Goal: Task Accomplishment & Management: Manage account settings

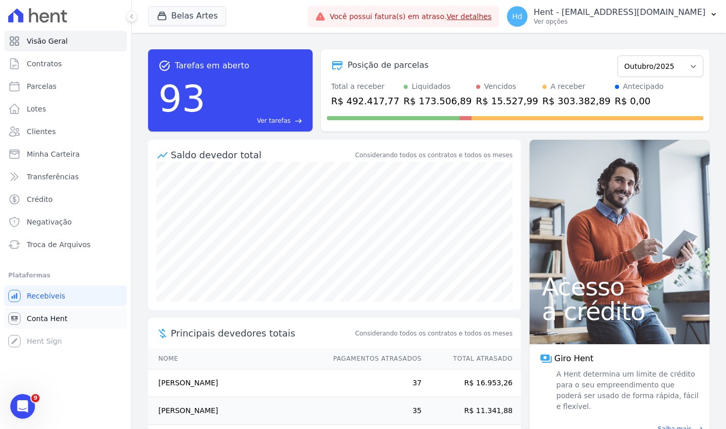
click at [64, 321] on span "Conta Hent" at bounding box center [47, 318] width 41 height 10
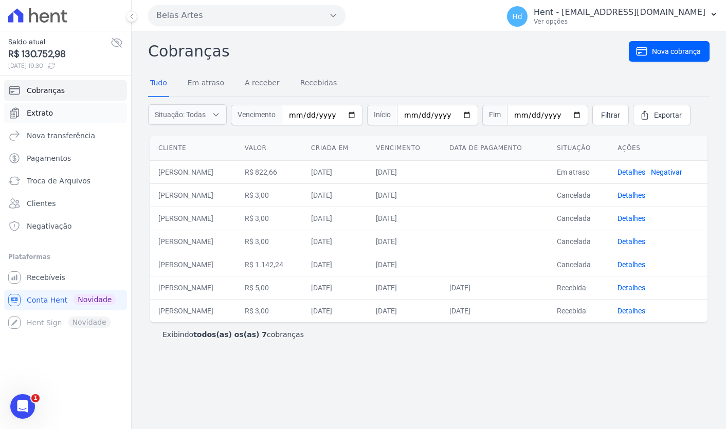
click at [62, 116] on link "Extrato" at bounding box center [65, 113] width 123 height 21
click at [85, 121] on link "Extrato" at bounding box center [65, 113] width 123 height 21
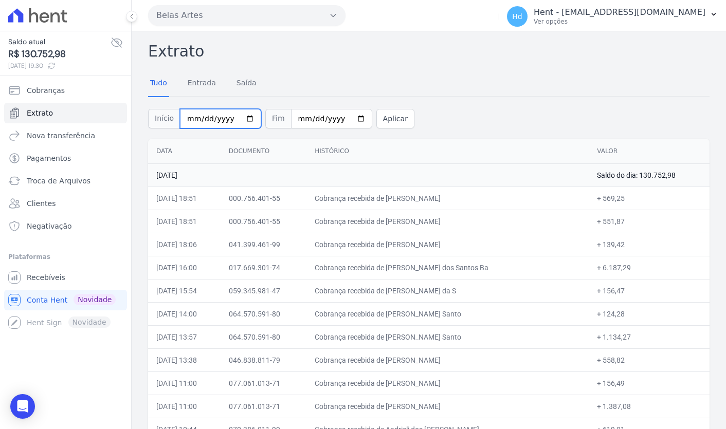
click at [244, 118] on input "[DATE]" at bounding box center [220, 119] width 81 height 20
type input "2025-09-01"
click at [384, 117] on button "Aplicar" at bounding box center [395, 119] width 38 height 20
click at [343, 117] on input "[DATE]" at bounding box center [331, 119] width 81 height 20
click at [348, 118] on input "[DATE]" at bounding box center [331, 119] width 81 height 20
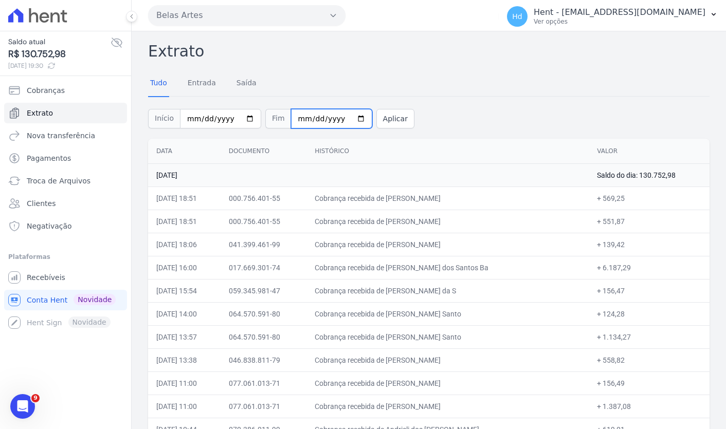
type input "2025-09-30"
click at [378, 119] on button "Aplicar" at bounding box center [395, 119] width 38 height 20
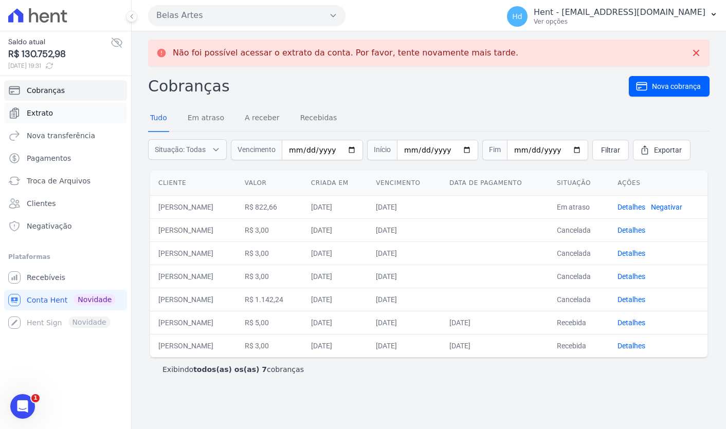
click at [71, 117] on link "Extrato" at bounding box center [65, 113] width 123 height 21
click at [85, 114] on link "Extrato" at bounding box center [65, 113] width 123 height 21
click at [446, 82] on h2 "Cobranças" at bounding box center [388, 86] width 480 height 23
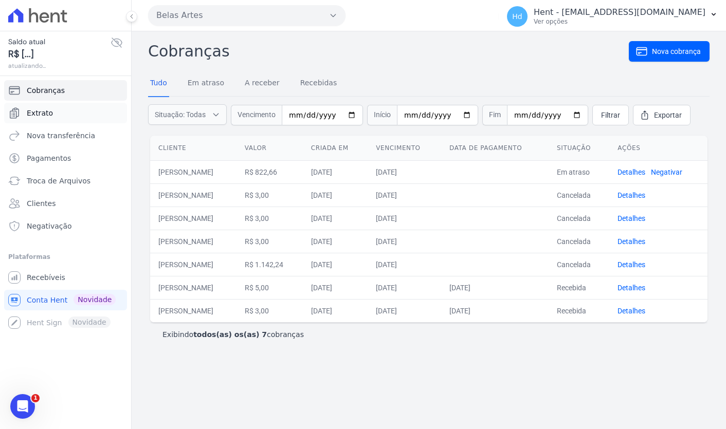
click at [94, 112] on link "Extrato" at bounding box center [65, 113] width 123 height 21
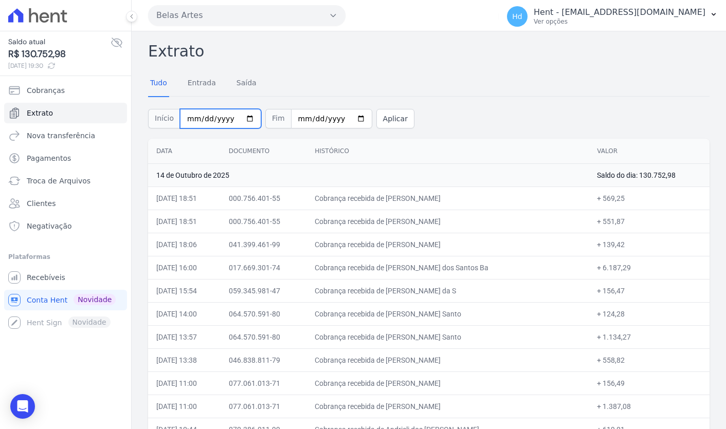
click at [244, 121] on input "[DATE]" at bounding box center [220, 119] width 81 height 20
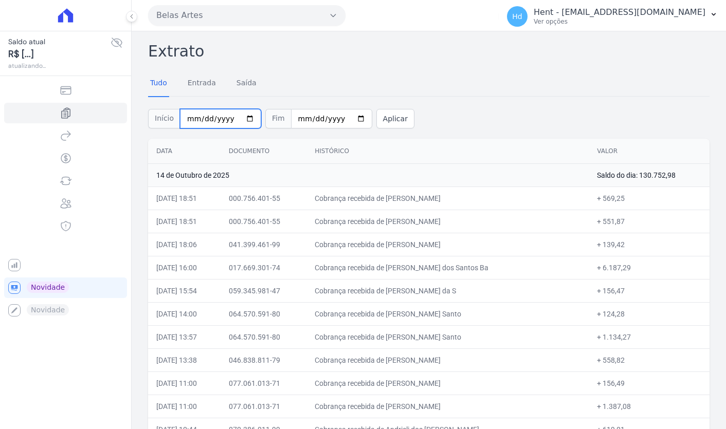
click at [243, 121] on input "2025-10-01" at bounding box center [220, 119] width 81 height 20
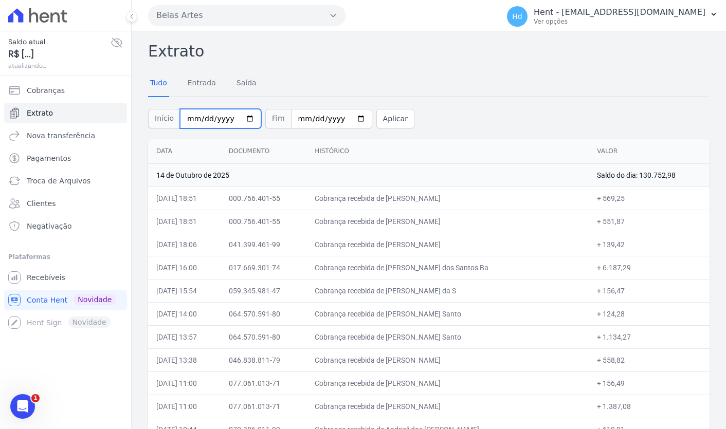
type input "[DATE]"
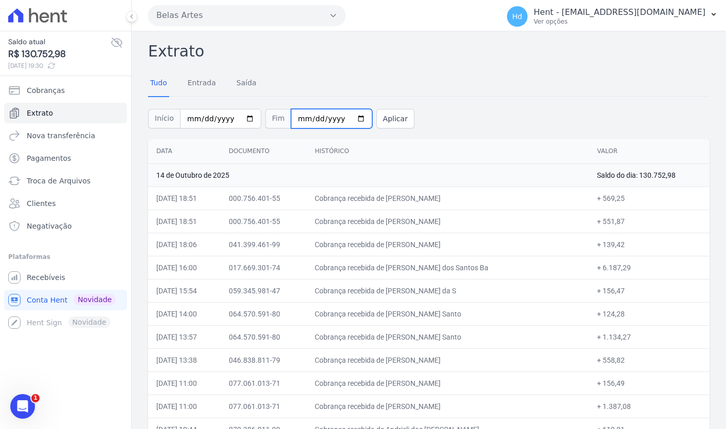
click at [348, 116] on input "2025-10-14" at bounding box center [331, 119] width 81 height 20
type input "[DATE]"
click at [387, 119] on button "Aplicar" at bounding box center [395, 119] width 38 height 20
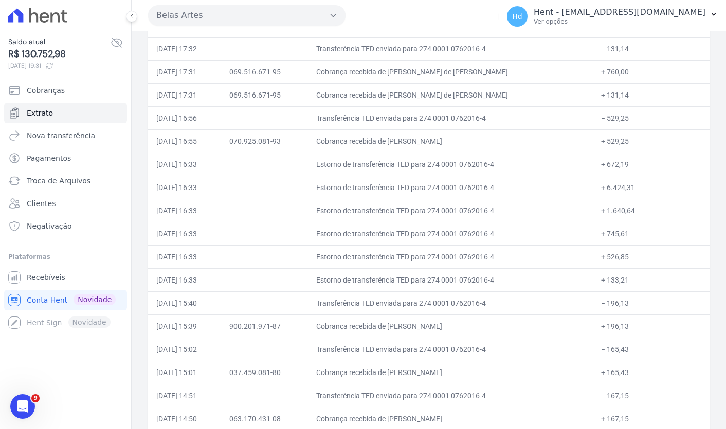
scroll to position [9332, 0]
click at [455, 162] on td "Estorno de transferência TED para 274 0001 0762016-4" at bounding box center [450, 162] width 285 height 23
click at [276, 323] on td "900.201.971-87" at bounding box center [264, 324] width 87 height 23
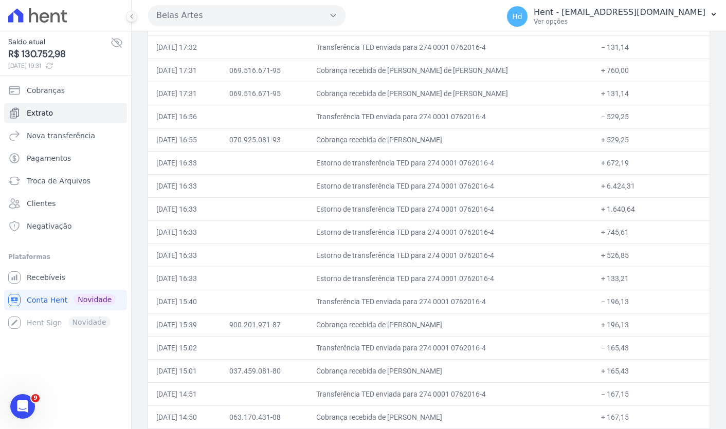
click at [276, 323] on td "900.201.971-87" at bounding box center [264, 324] width 87 height 23
copy tr "900.201.971-87"
click at [614, 297] on td "− 196,13" at bounding box center [651, 301] width 117 height 23
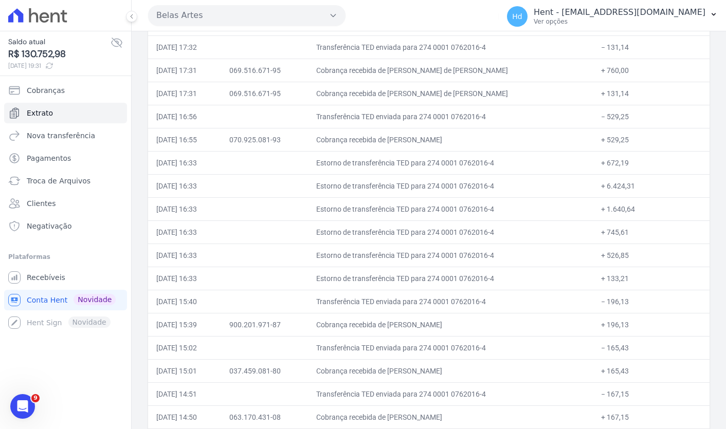
click at [620, 275] on td "+ 133,21" at bounding box center [651, 278] width 117 height 23
copy td "133,21"
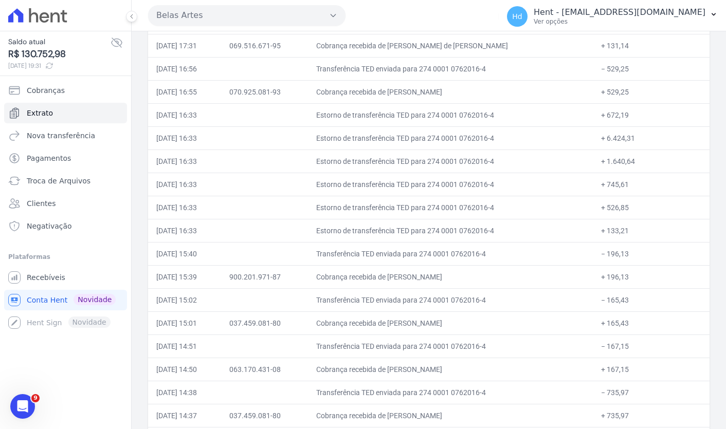
scroll to position [10097, 0]
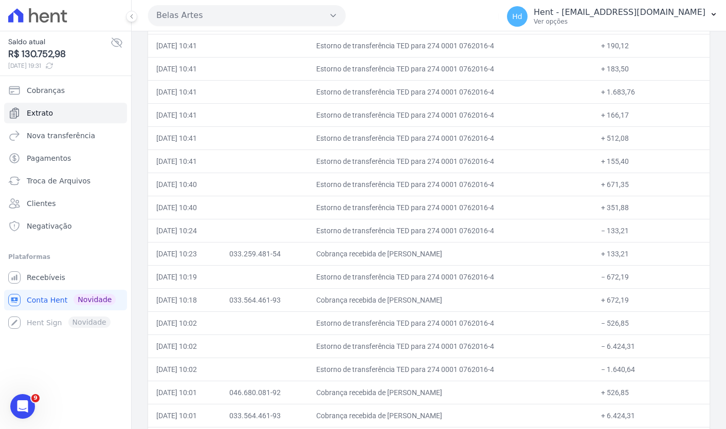
click at [285, 252] on td "033.259.481-54" at bounding box center [264, 253] width 87 height 23
drag, startPoint x: 307, startPoint y: 256, endPoint x: 243, endPoint y: 257, distance: 63.7
click at [243, 257] on tr "[DATE] 10:23 033.259.481-54 Cobrança recebida de [PERSON_NAME] + 133,21" at bounding box center [428, 253] width 561 height 23
copy tr "033.259.481-54"
